Goal: Information Seeking & Learning: Understand process/instructions

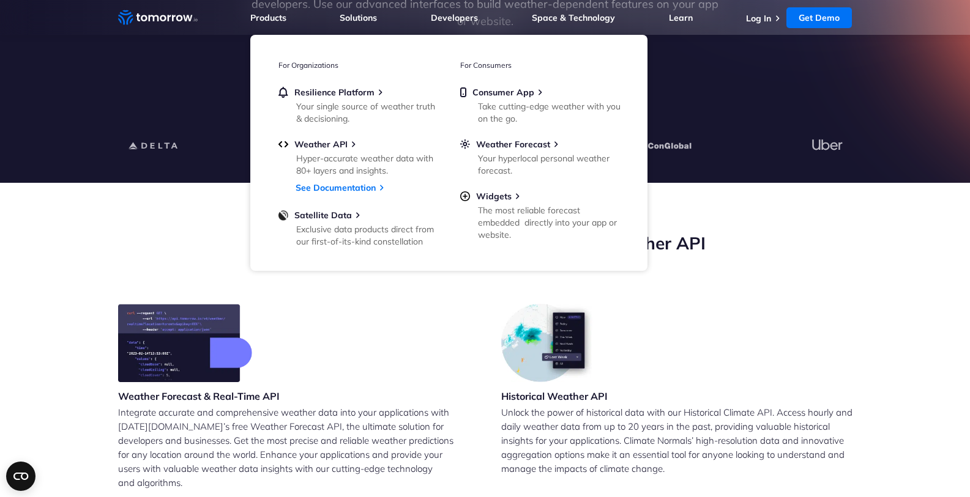
scroll to position [294, 0]
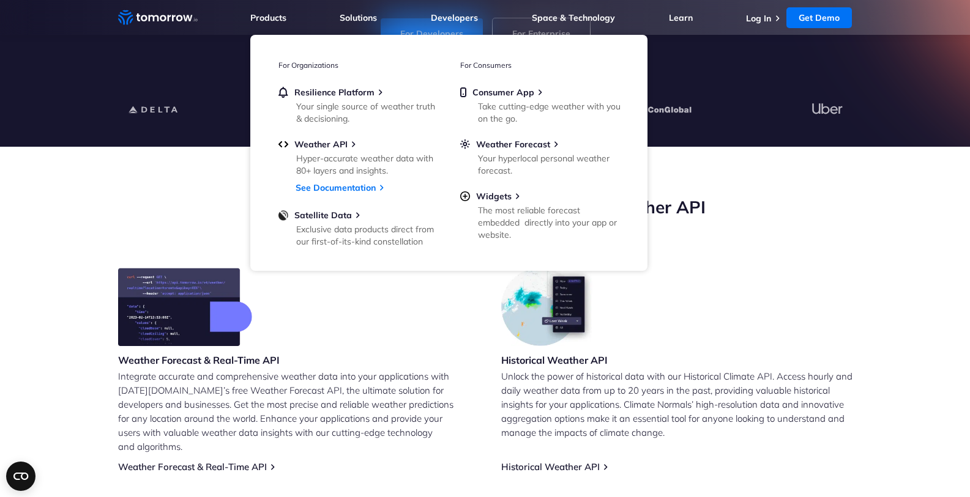
drag, startPoint x: 409, startPoint y: 340, endPoint x: 411, endPoint y: 329, distance: 11.2
click at [411, 337] on div "Weather Forecast & Real-Time API Integrate accurate and comprehensive weather d…" at bounding box center [293, 370] width 351 height 205
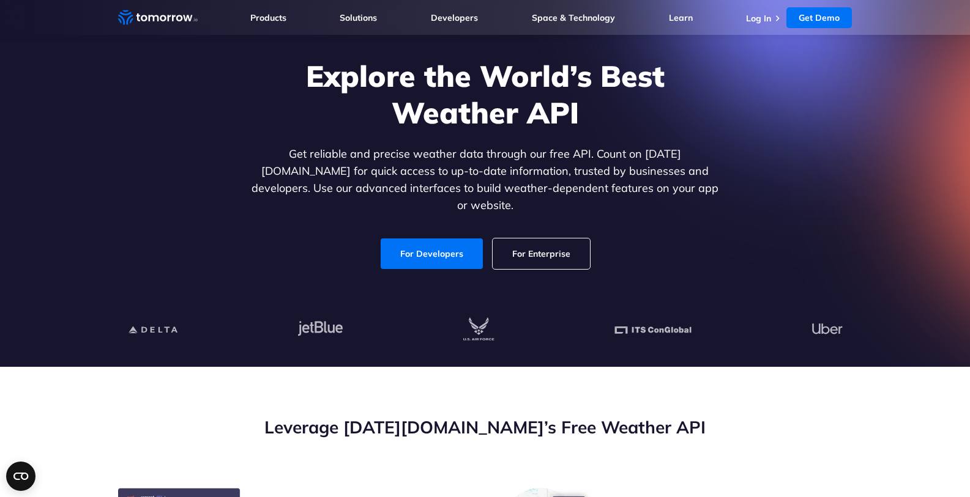
scroll to position [0, 0]
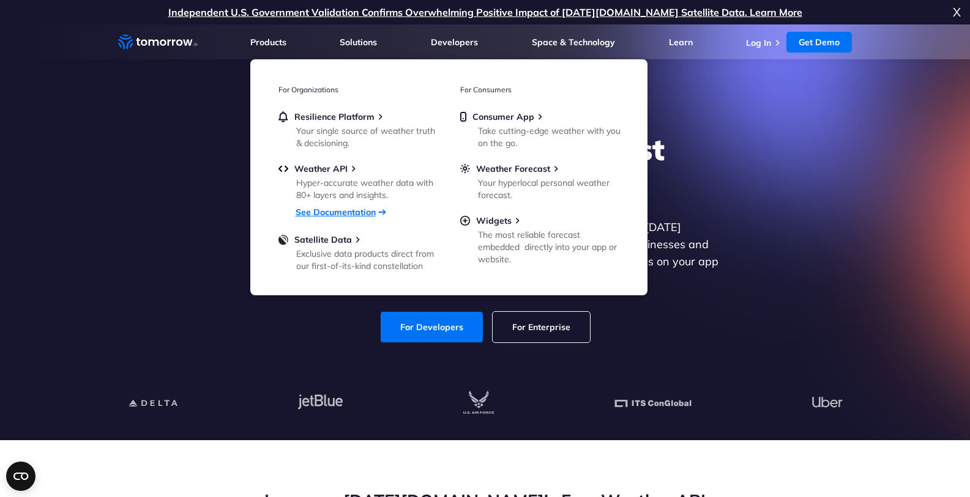
click at [367, 209] on link "See Documentation" at bounding box center [336, 212] width 80 height 11
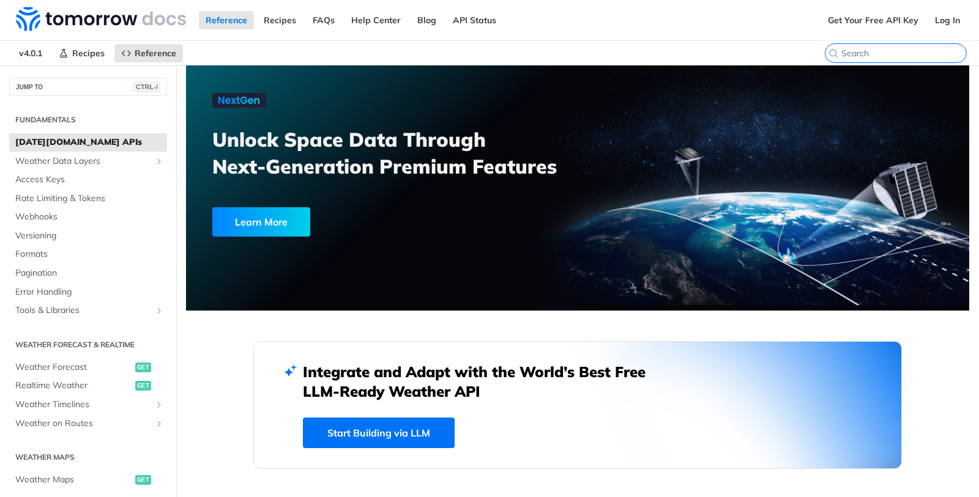
click at [886, 53] on input "CTRL-K" at bounding box center [903, 53] width 125 height 11
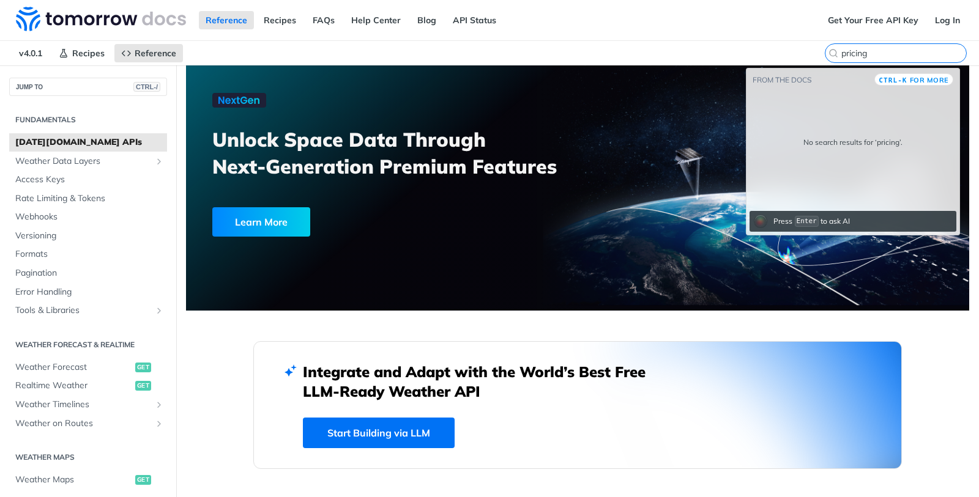
type input "pricing"
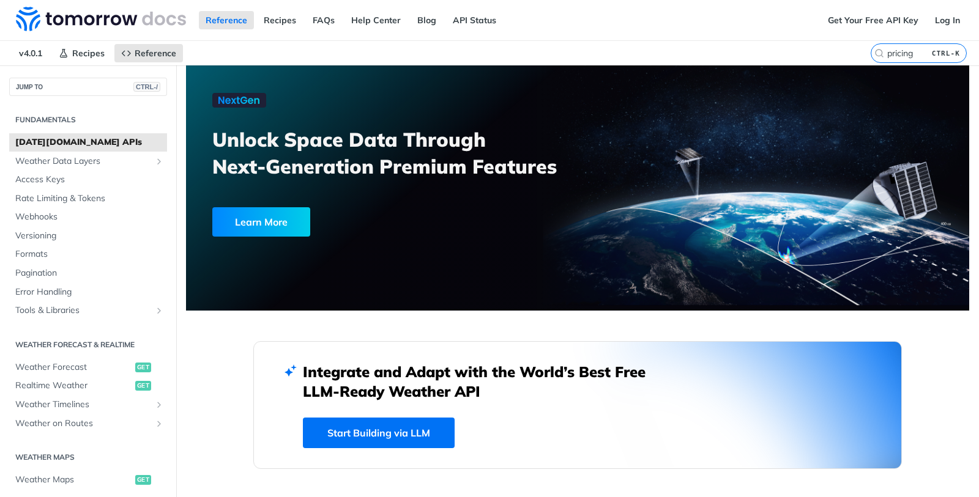
click at [570, 59] on nav "v4.0.1 Recipes Reference" at bounding box center [435, 53] width 871 height 24
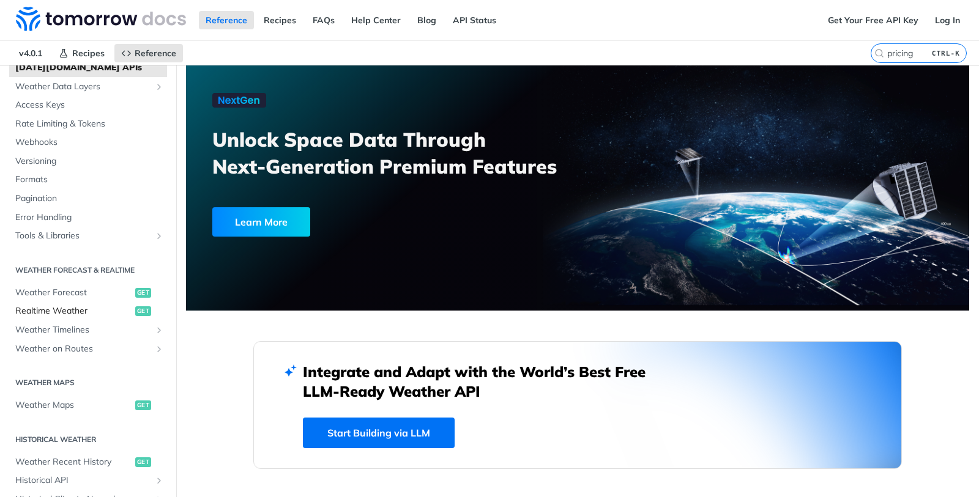
scroll to position [147, 0]
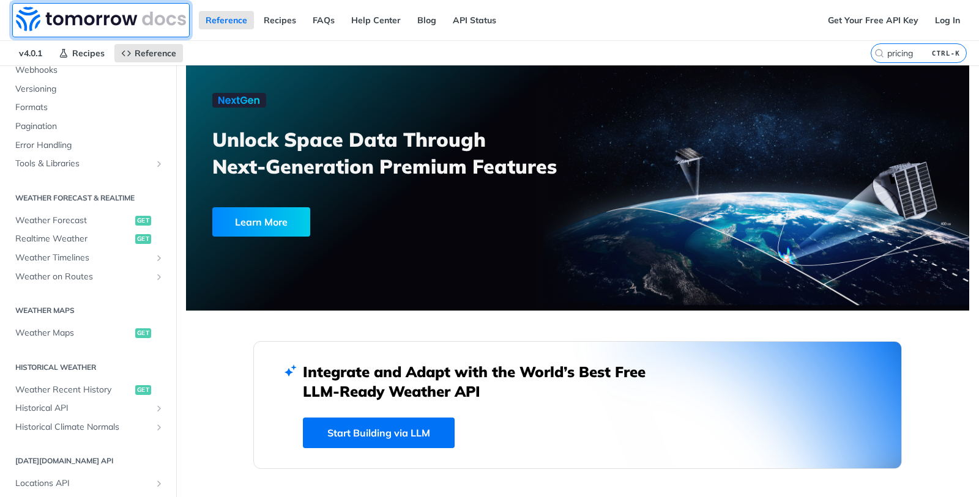
click at [102, 13] on img at bounding box center [101, 19] width 170 height 24
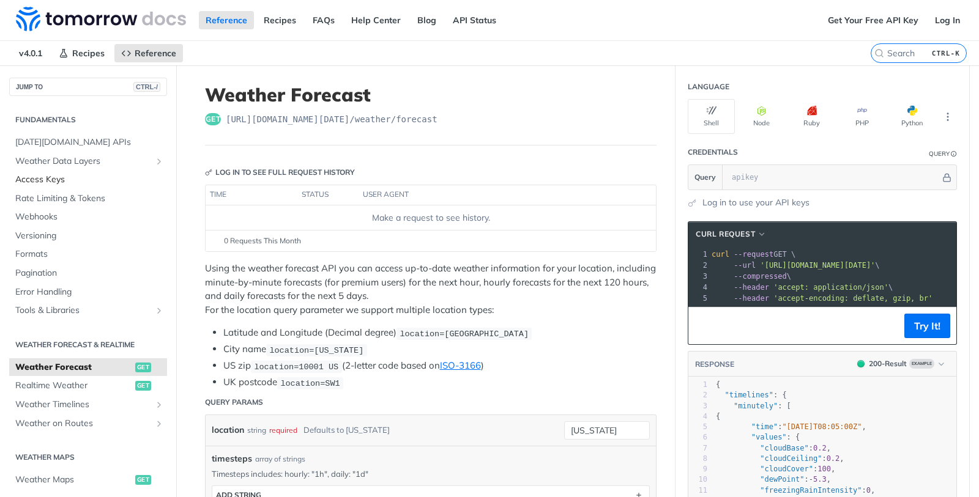
click at [108, 174] on span "Access Keys" at bounding box center [89, 180] width 149 height 12
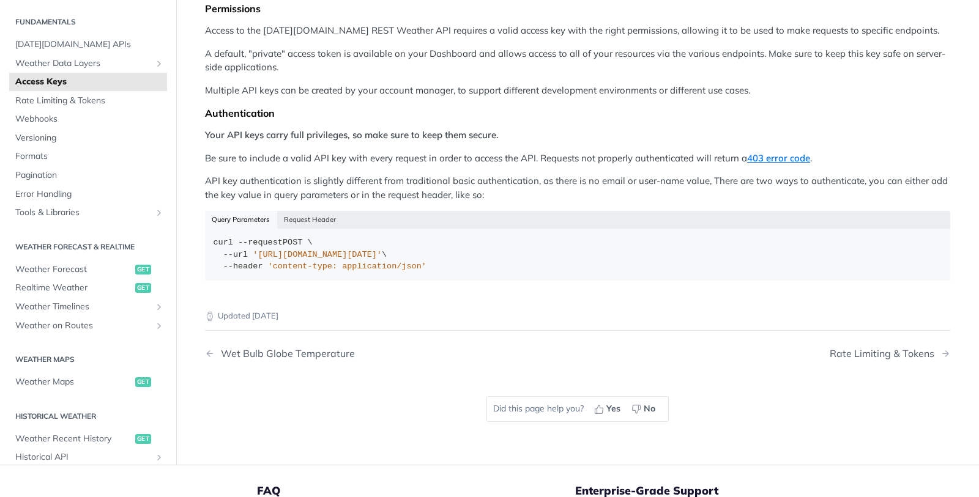
scroll to position [147, 0]
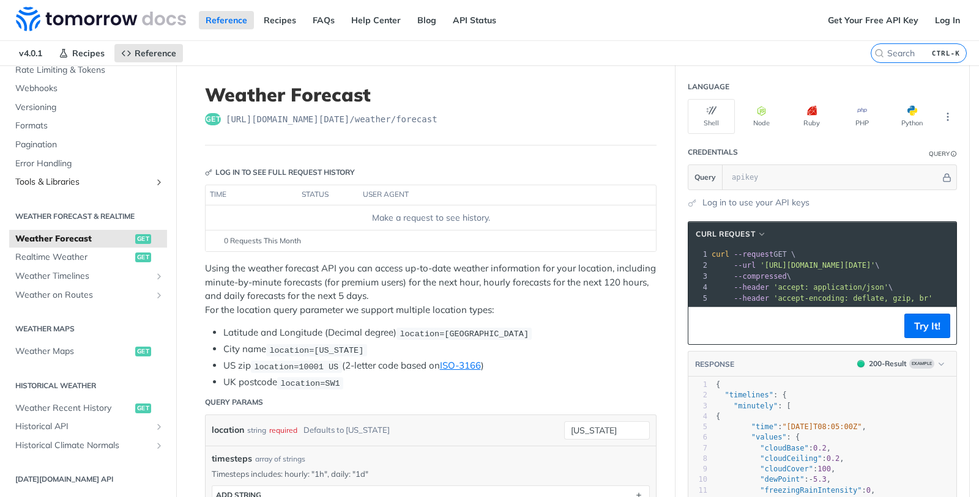
scroll to position [147, 0]
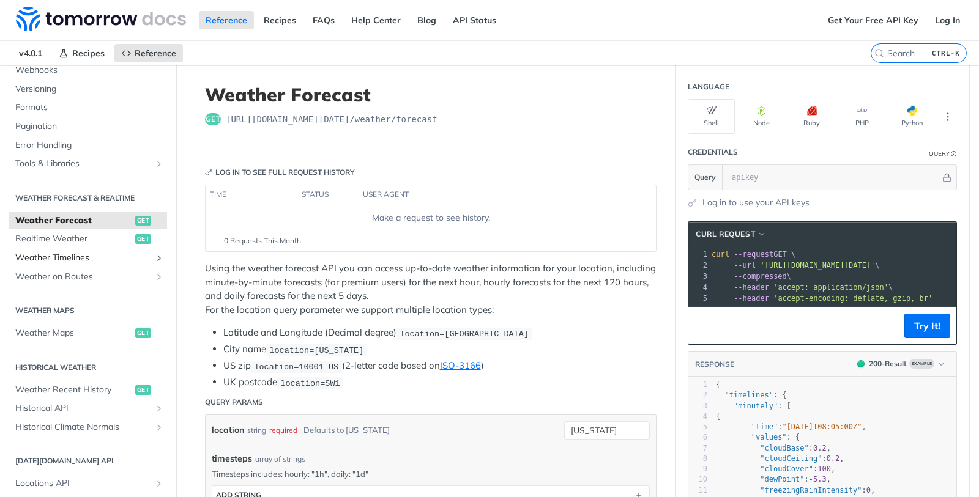
click at [82, 258] on span "Weather Timelines" at bounding box center [83, 258] width 136 height 12
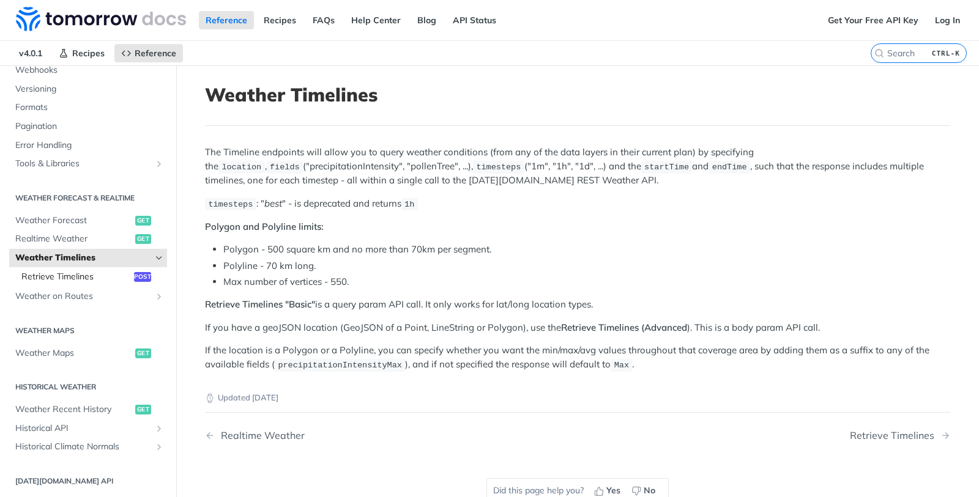
click at [75, 277] on span "Retrieve Timelines" at bounding box center [76, 277] width 110 height 12
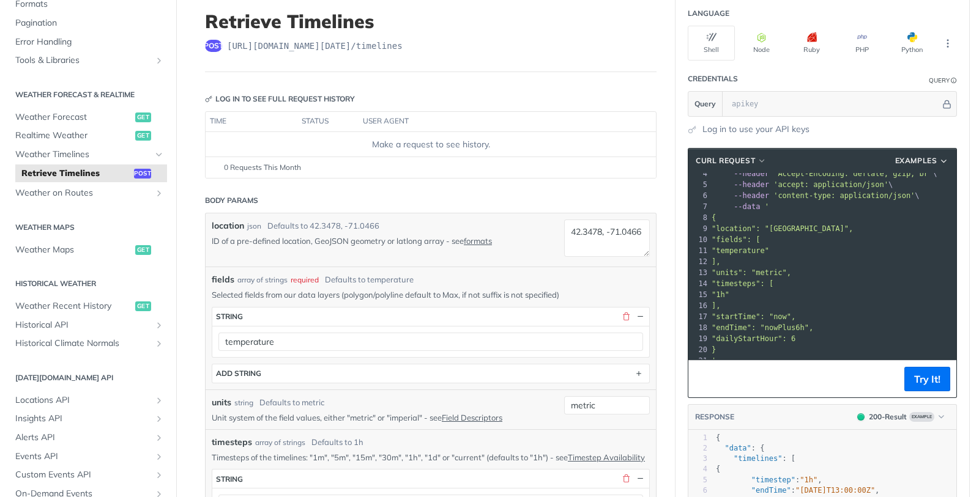
scroll to position [220, 0]
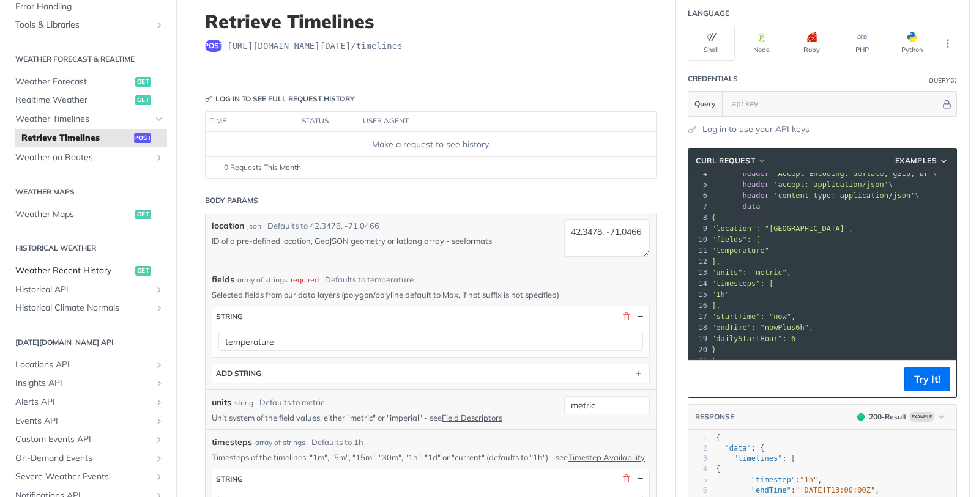
click at [100, 272] on span "Weather Recent History" at bounding box center [73, 271] width 117 height 12
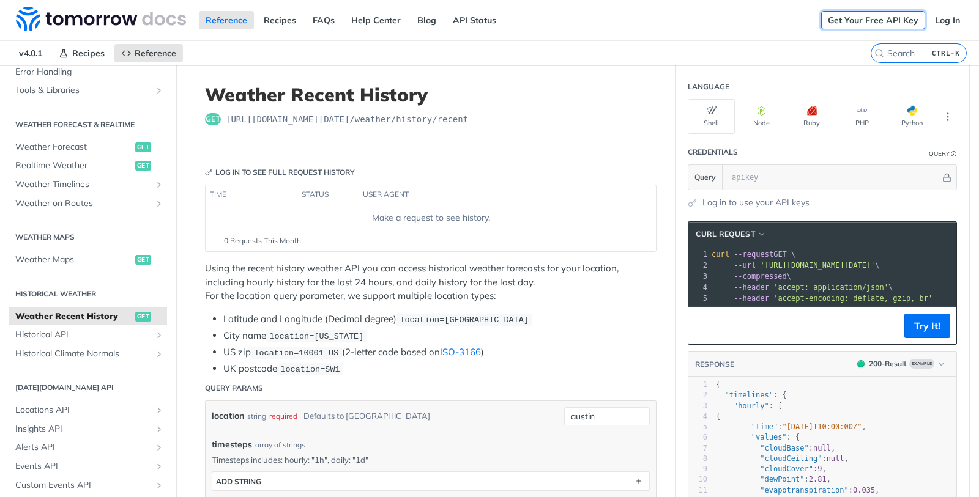
click at [865, 19] on link "Get Your Free API Key" at bounding box center [873, 20] width 104 height 18
click at [826, 23] on link "Get Your Free API Key" at bounding box center [873, 20] width 104 height 18
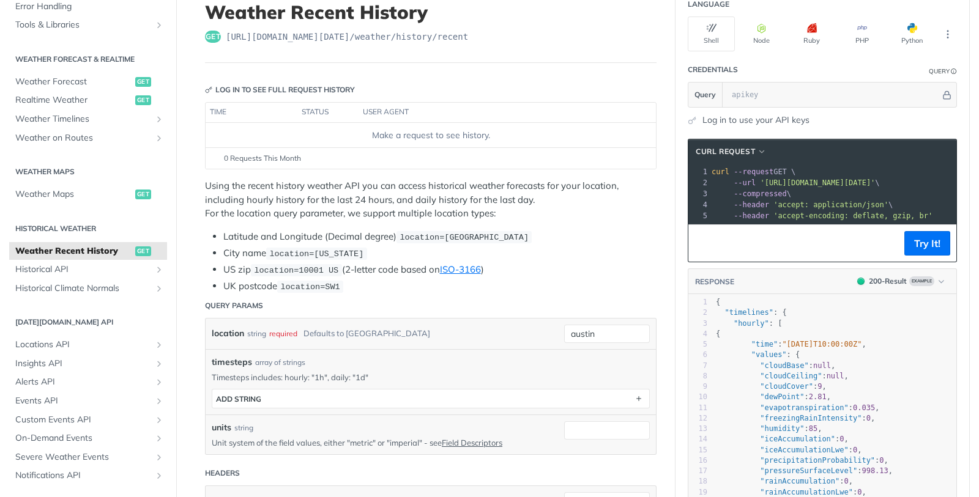
scroll to position [73, 0]
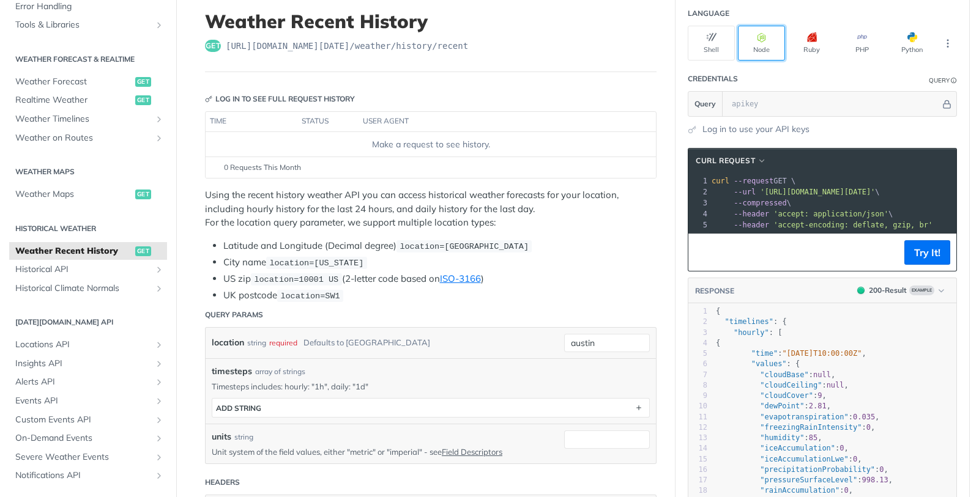
click at [757, 37] on icon "button" at bounding box center [762, 37] width 10 height 10
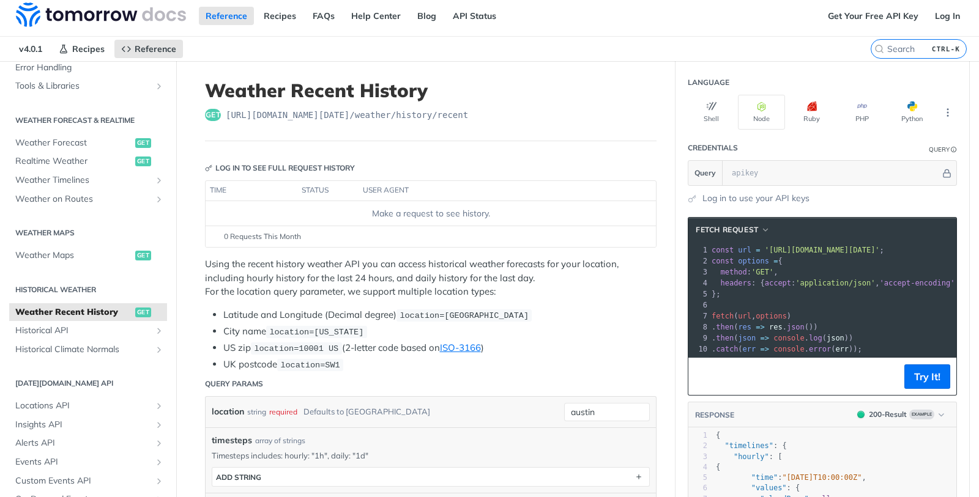
scroll to position [0, 0]
